Goal: Information Seeking & Learning: Learn about a topic

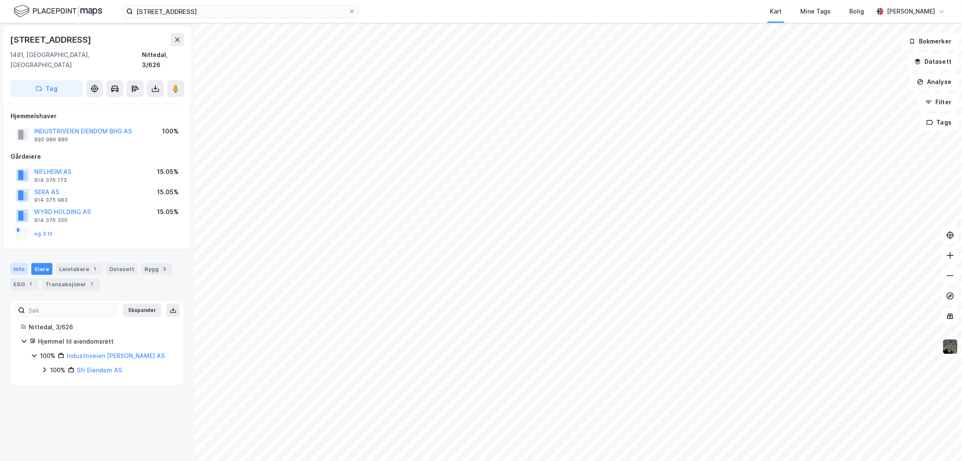
click at [18, 263] on div "Info" at bounding box center [19, 269] width 18 height 12
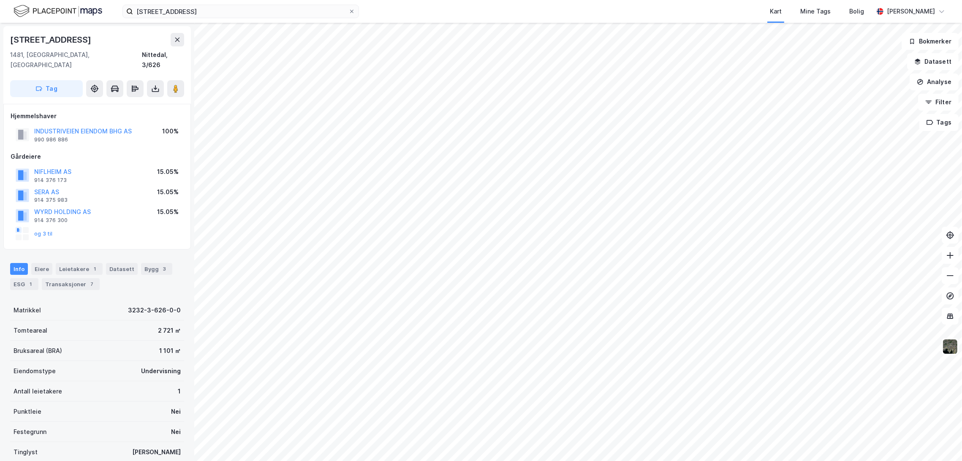
click at [44, 227] on div "og 3 til" at bounding box center [34, 234] width 37 height 14
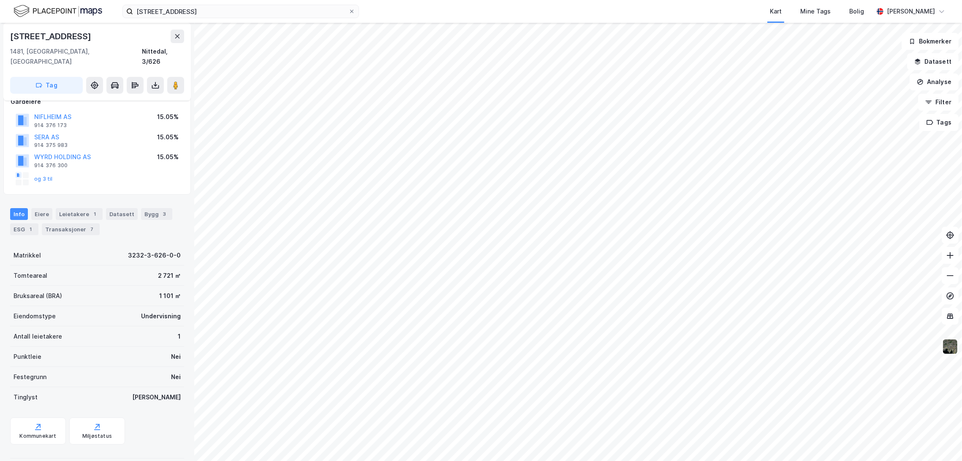
scroll to position [55, 0]
drag, startPoint x: 10, startPoint y: 263, endPoint x: 185, endPoint y: 263, distance: 175.2
click at [185, 263] on div "Industriveien 10a 1481, [GEOGRAPHIC_DATA], [GEOGRAPHIC_DATA] Nittedal, 3/626 Ta…" at bounding box center [97, 242] width 194 height 438
click at [179, 265] on div "Industriveien 10a 1481, [GEOGRAPHIC_DATA], [GEOGRAPHIC_DATA] Nittedal, 3/626 Ta…" at bounding box center [97, 242] width 194 height 438
